Goal: Task Accomplishment & Management: Manage account settings

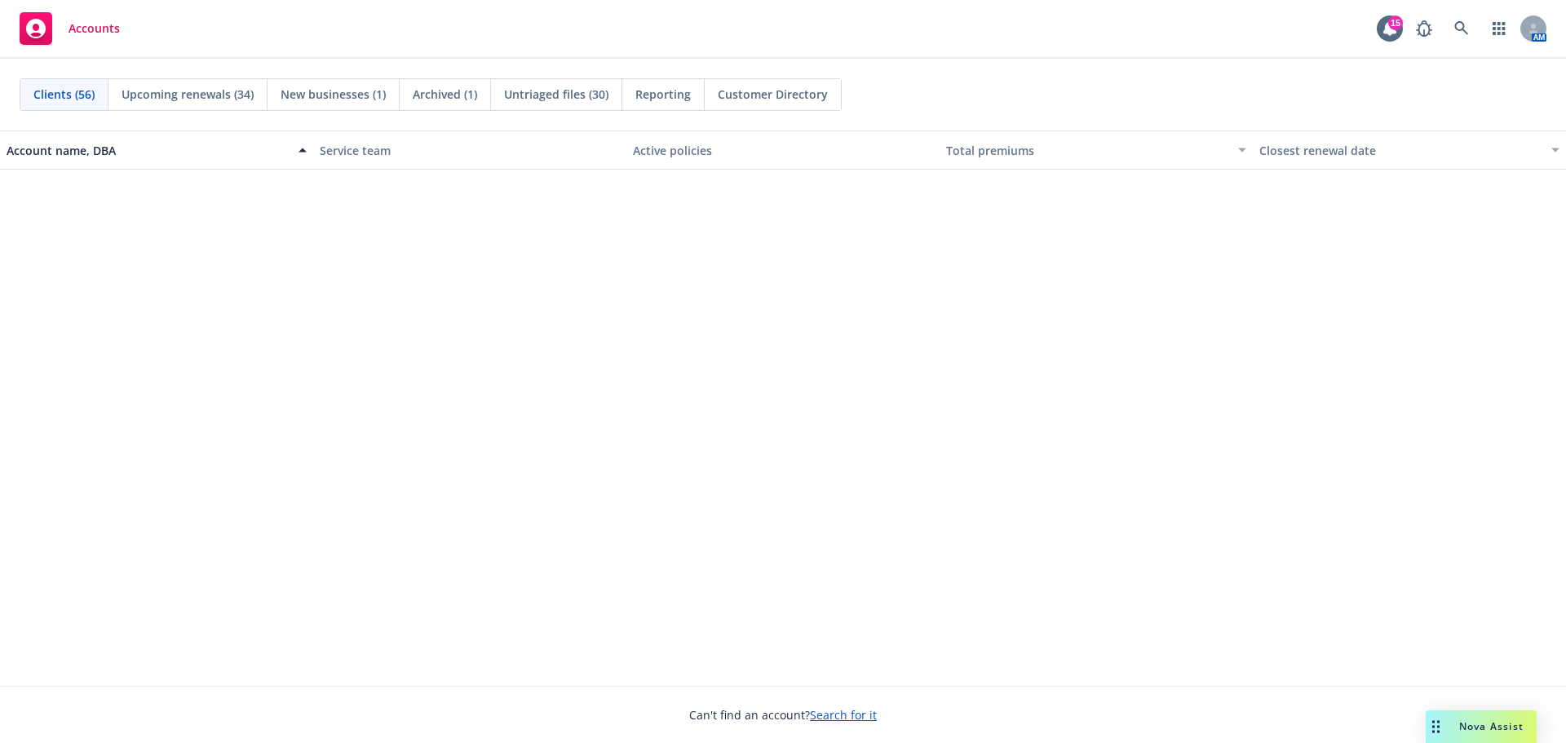
scroll to position [952, 0]
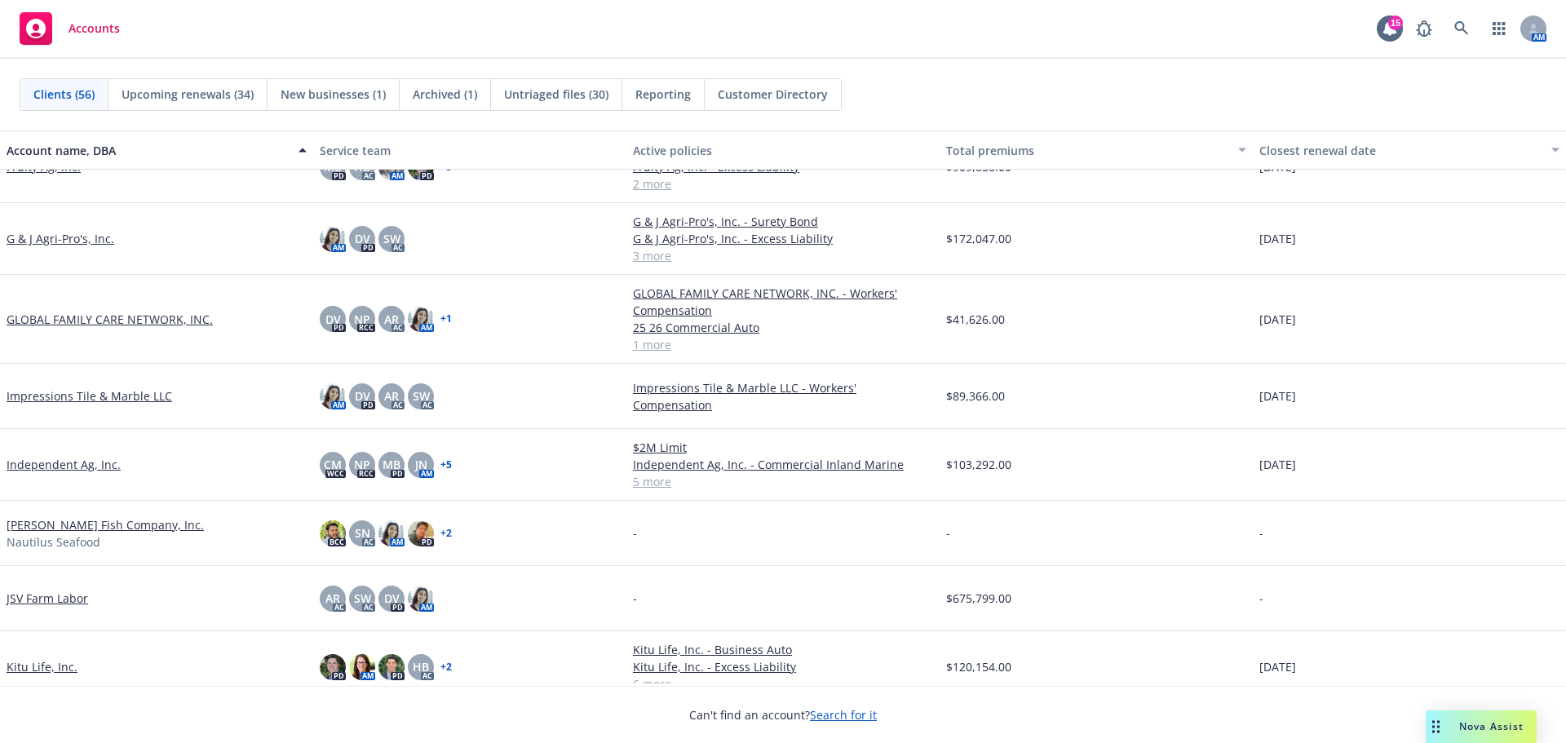
click at [104, 405] on link "Impressions Tile & Marble LLC" at bounding box center [90, 395] width 166 height 17
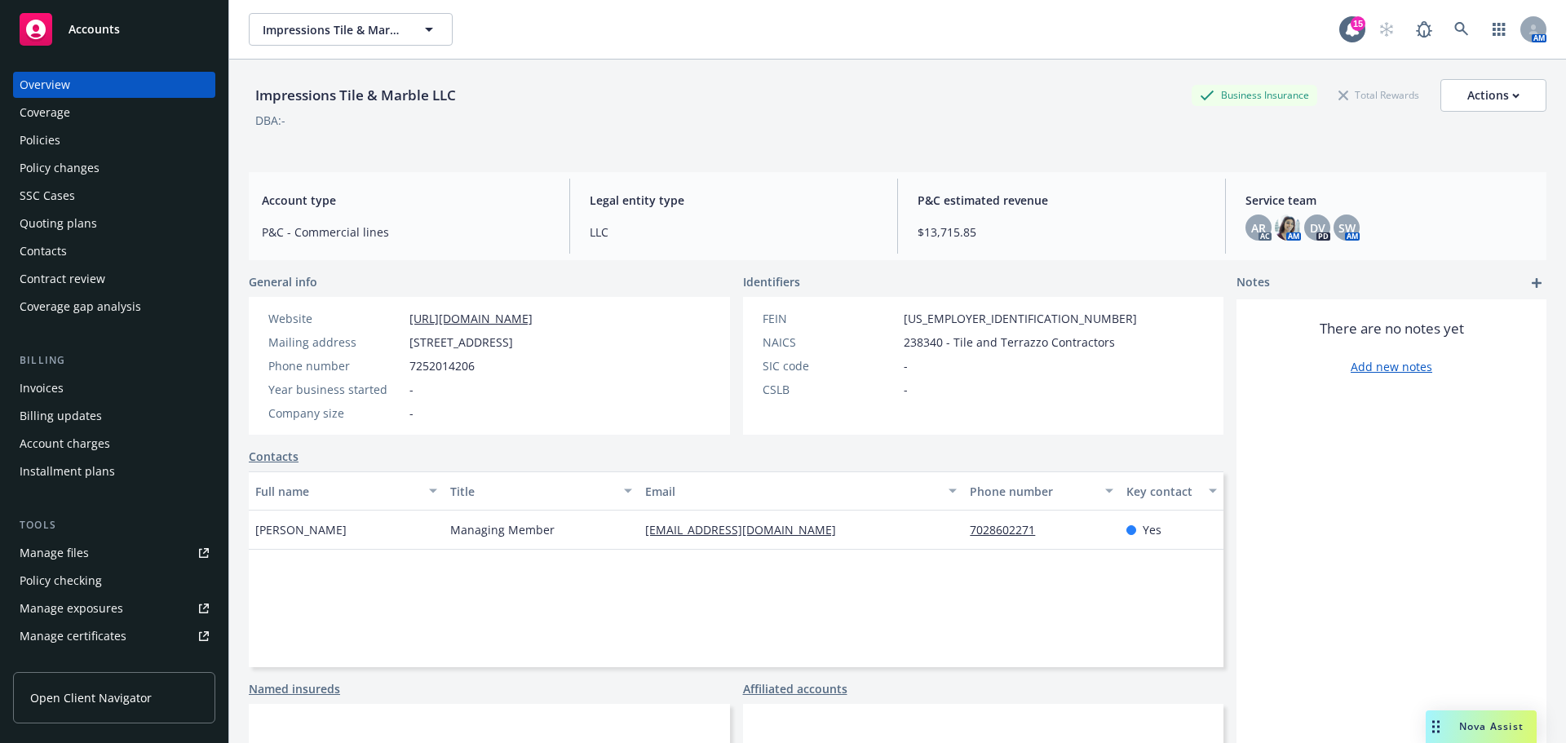
click at [431, 397] on div "Year business started -" at bounding box center [400, 389] width 277 height 17
click at [342, 391] on div "Year business started" at bounding box center [335, 389] width 135 height 17
click at [1491, 106] on div "Actions" at bounding box center [1493, 95] width 52 height 31
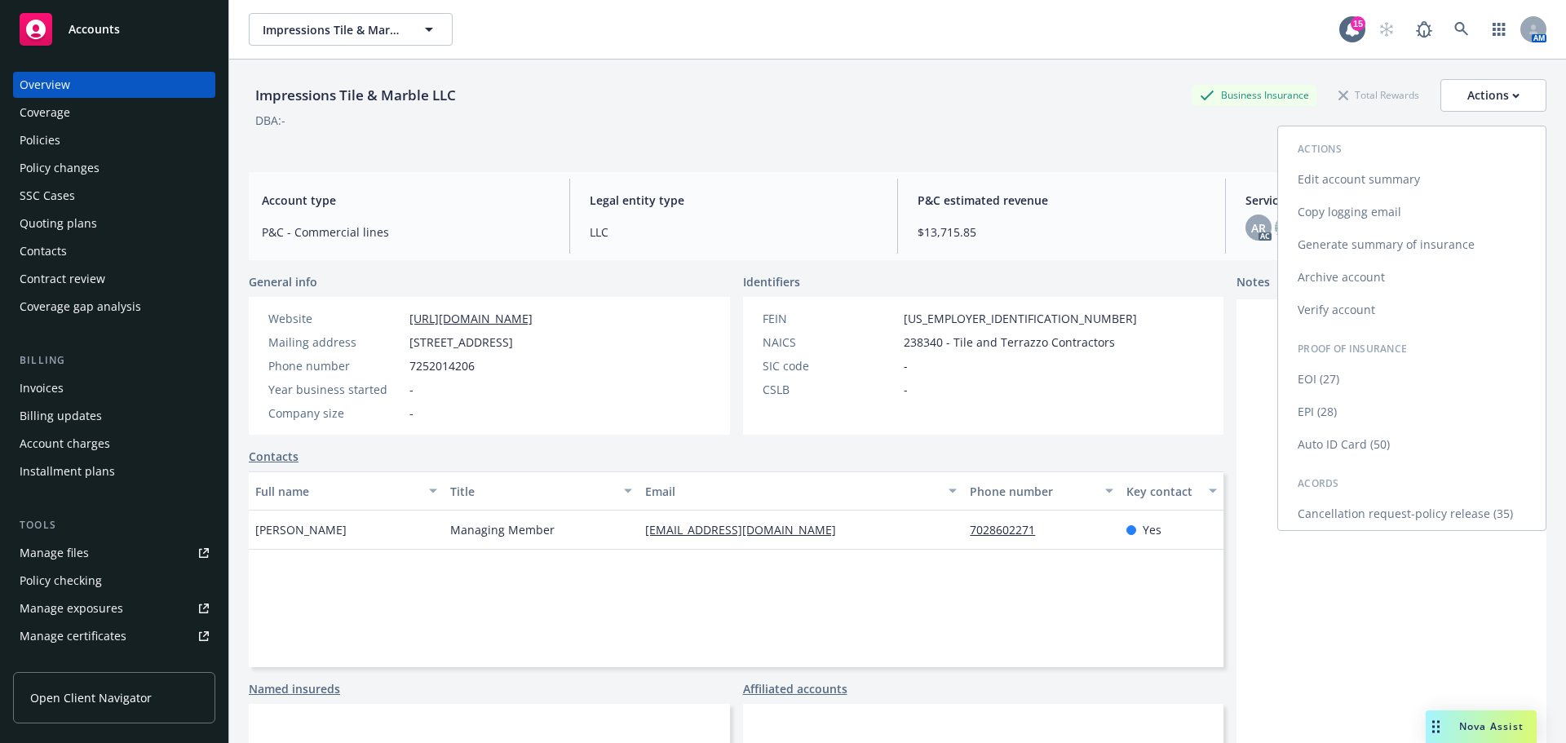
click at [1339, 192] on link "Edit account summary" at bounding box center [1412, 179] width 268 height 33
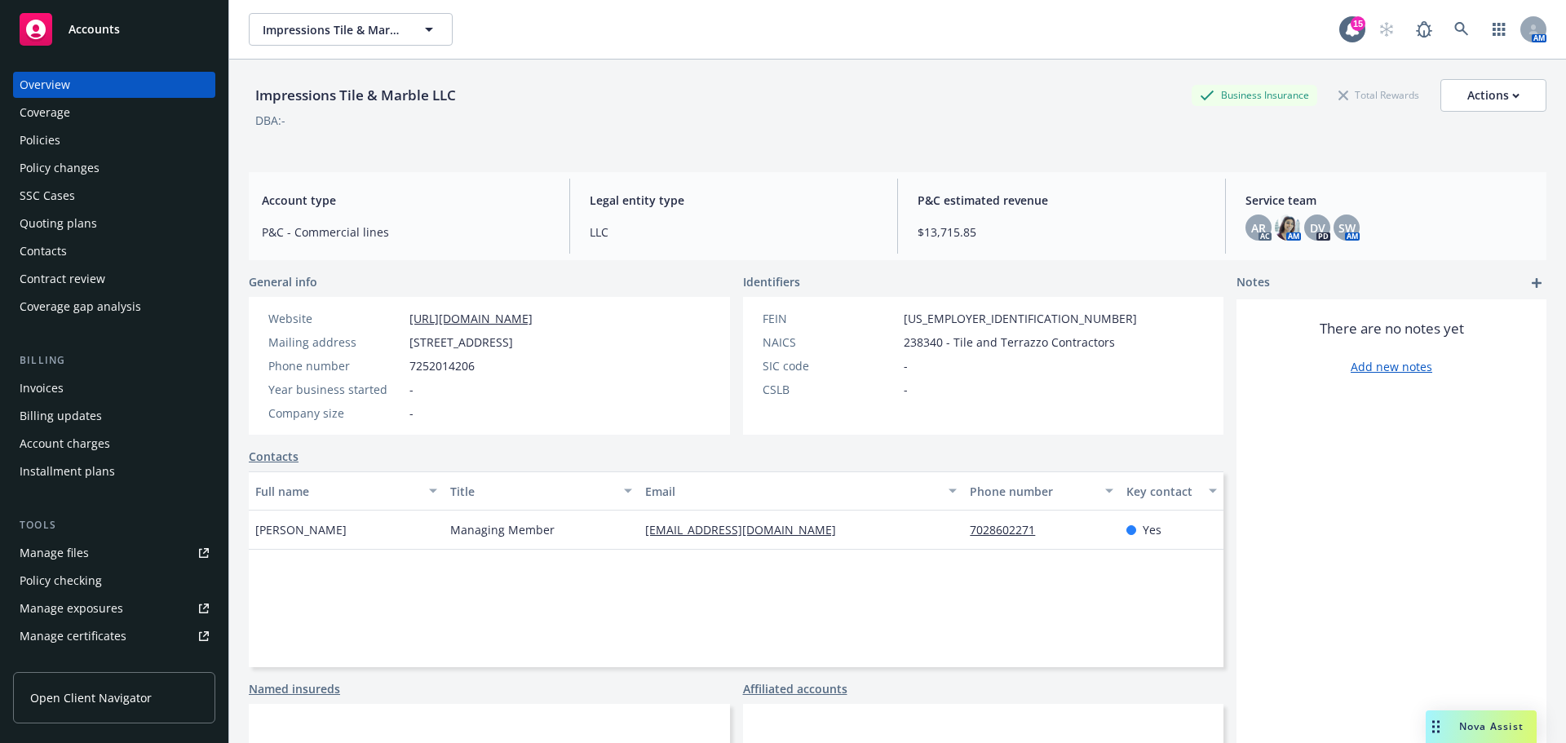
select select "US"
select select "LLC"
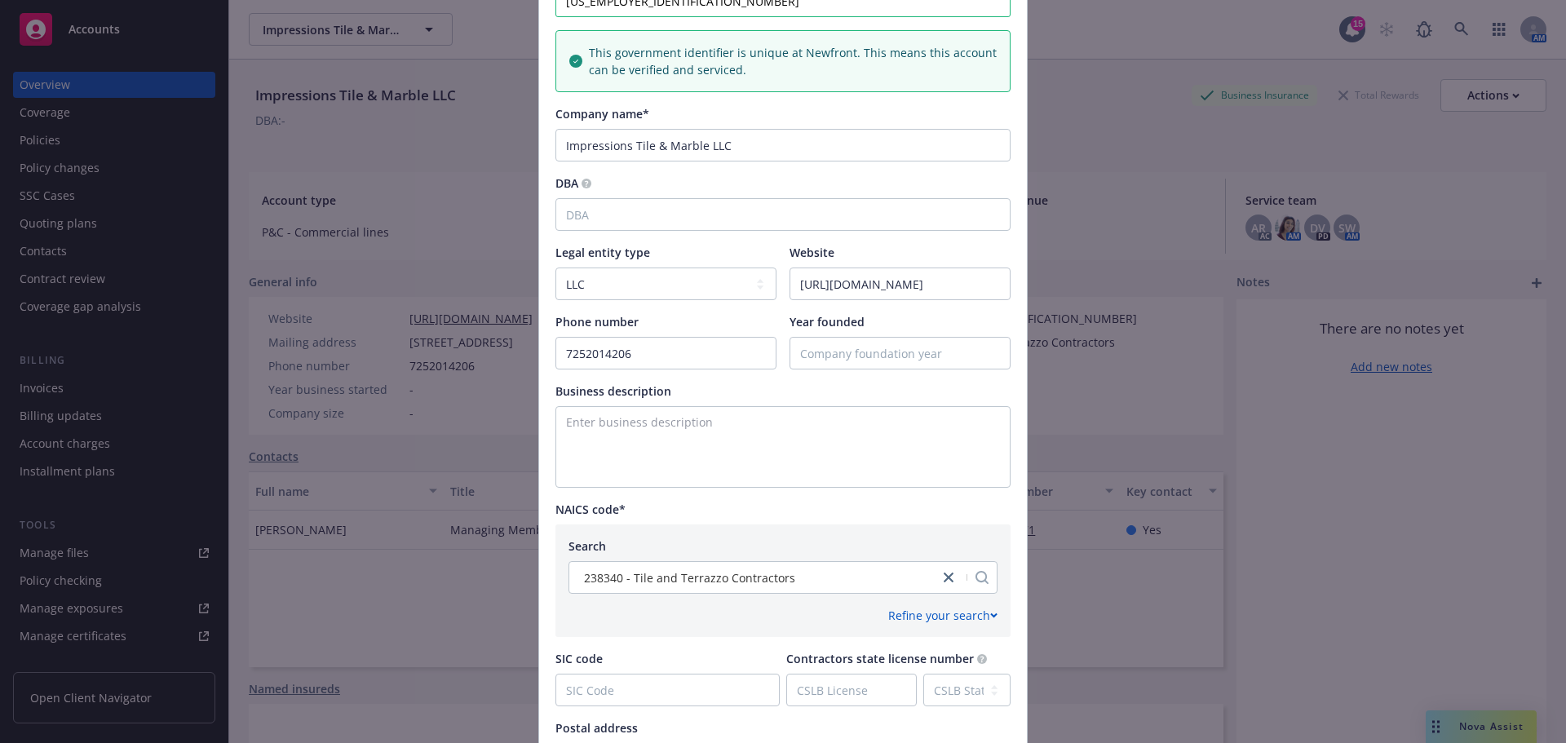
scroll to position [272, 0]
click at [862, 364] on input "Year founded" at bounding box center [899, 350] width 219 height 31
type input "2002"
click at [935, 475] on textarea "Enter business description" at bounding box center [782, 445] width 455 height 82
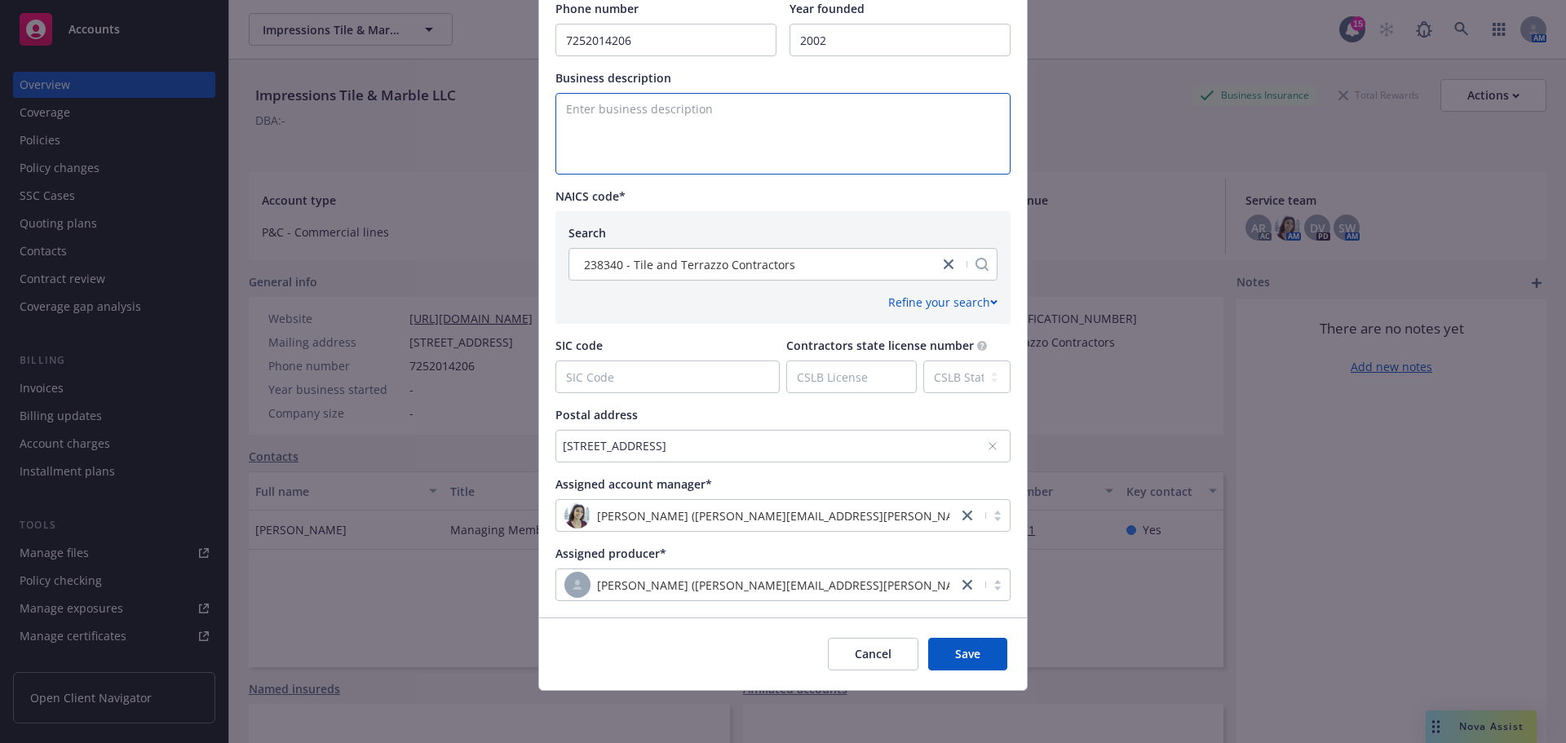
scroll to position [643, 0]
click at [955, 652] on span "Save" at bounding box center [967, 653] width 25 height 15
